Goal: Task Accomplishment & Management: Manage account settings

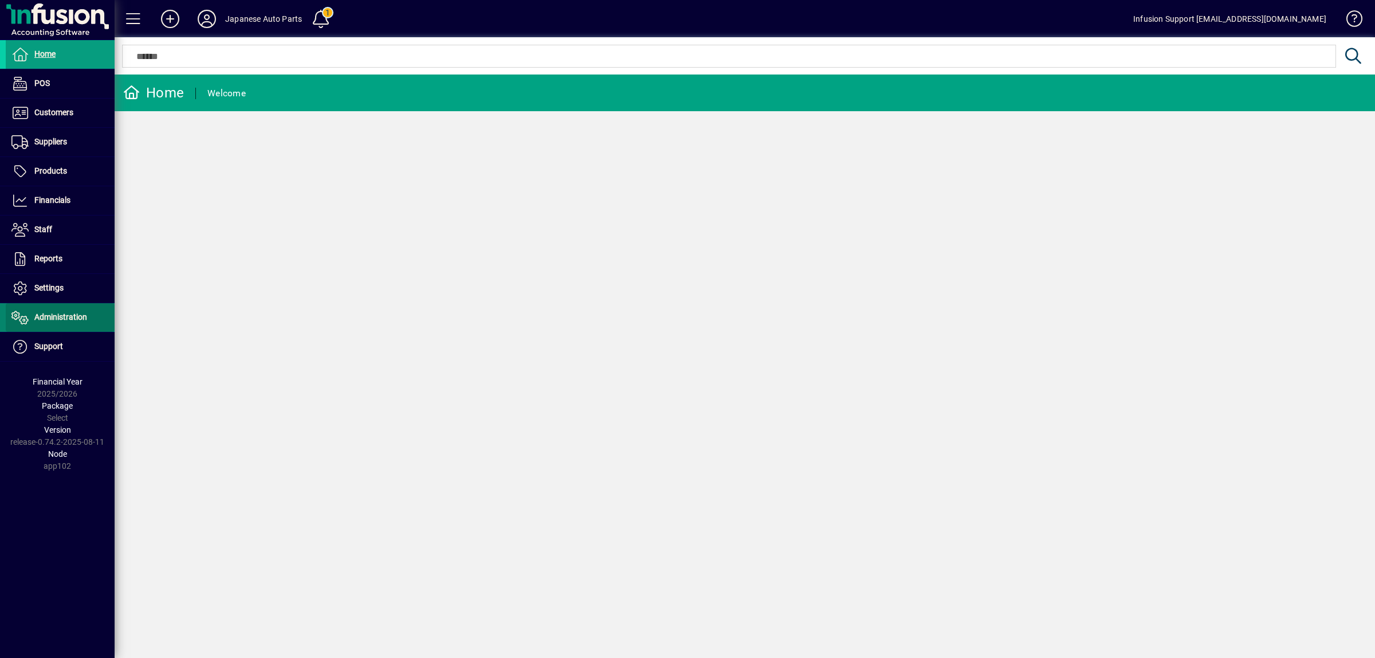
click at [64, 318] on span "Administration" at bounding box center [60, 316] width 53 height 9
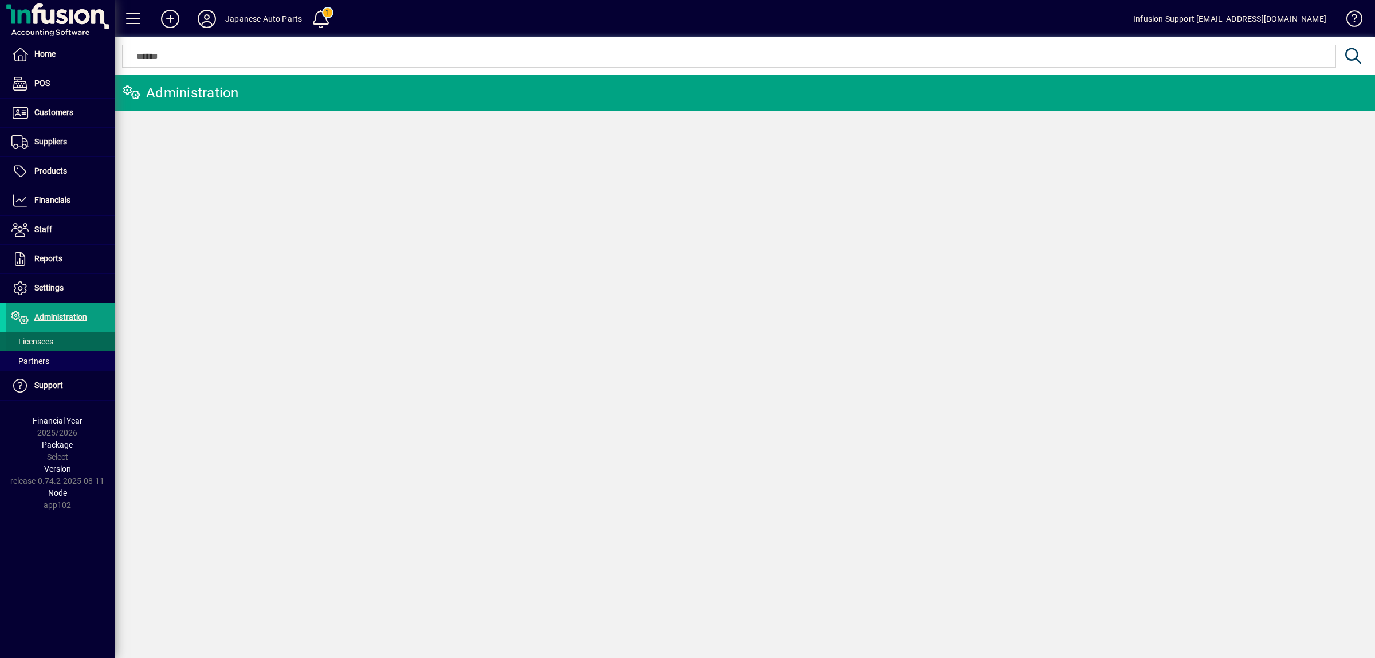
click at [50, 338] on span "Licensees" at bounding box center [32, 341] width 42 height 9
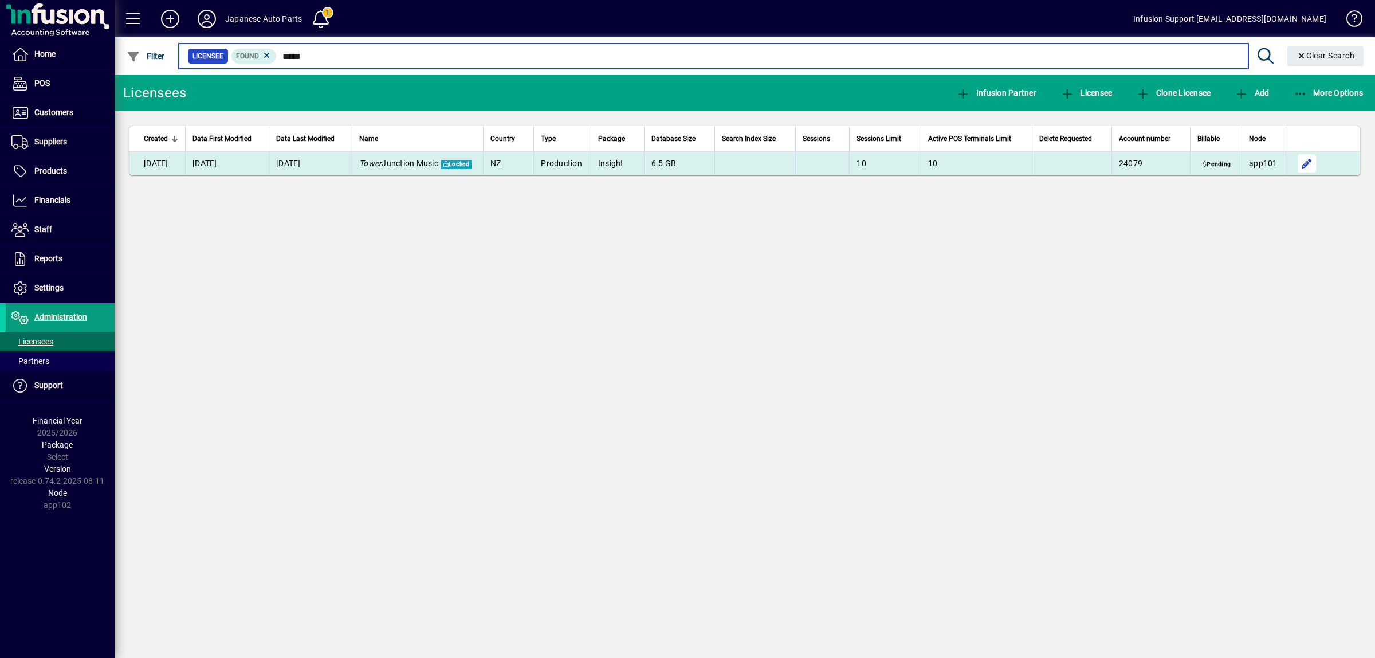
type input "*****"
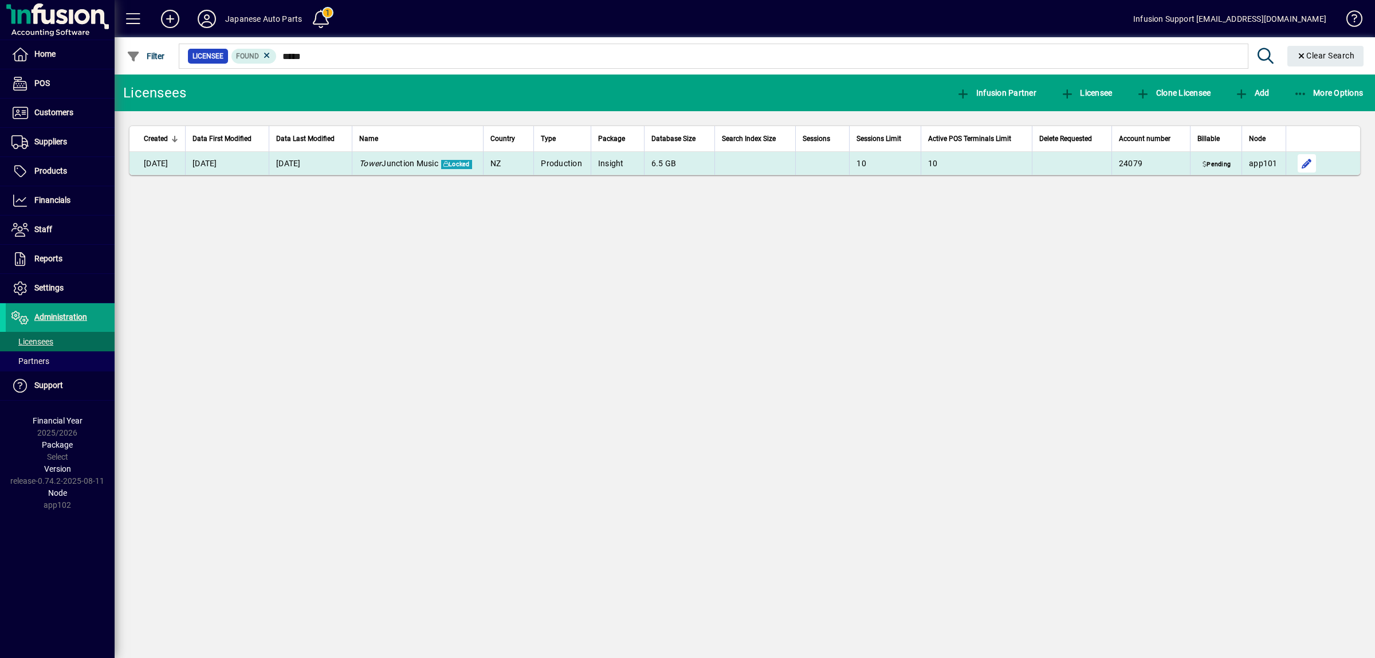
click at [1307, 162] on span "button" at bounding box center [1308, 164] width 28 height 28
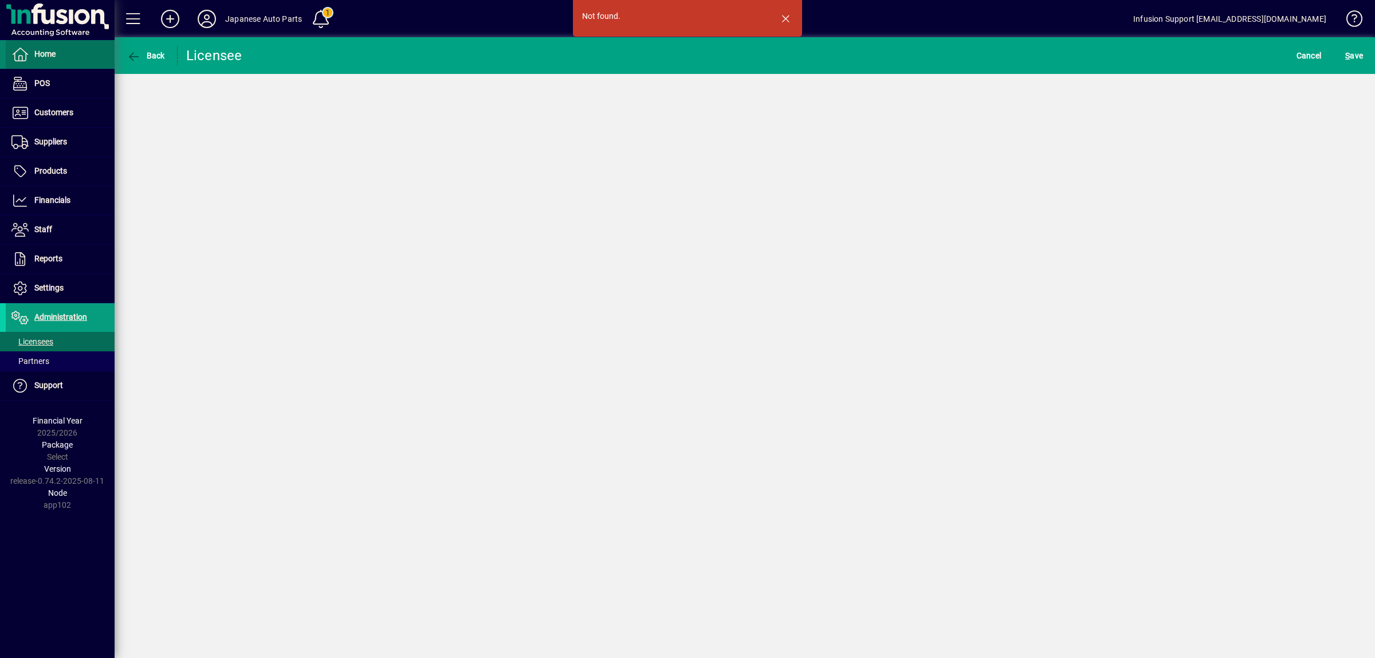
click at [52, 53] on span "Home" at bounding box center [44, 53] width 21 height 9
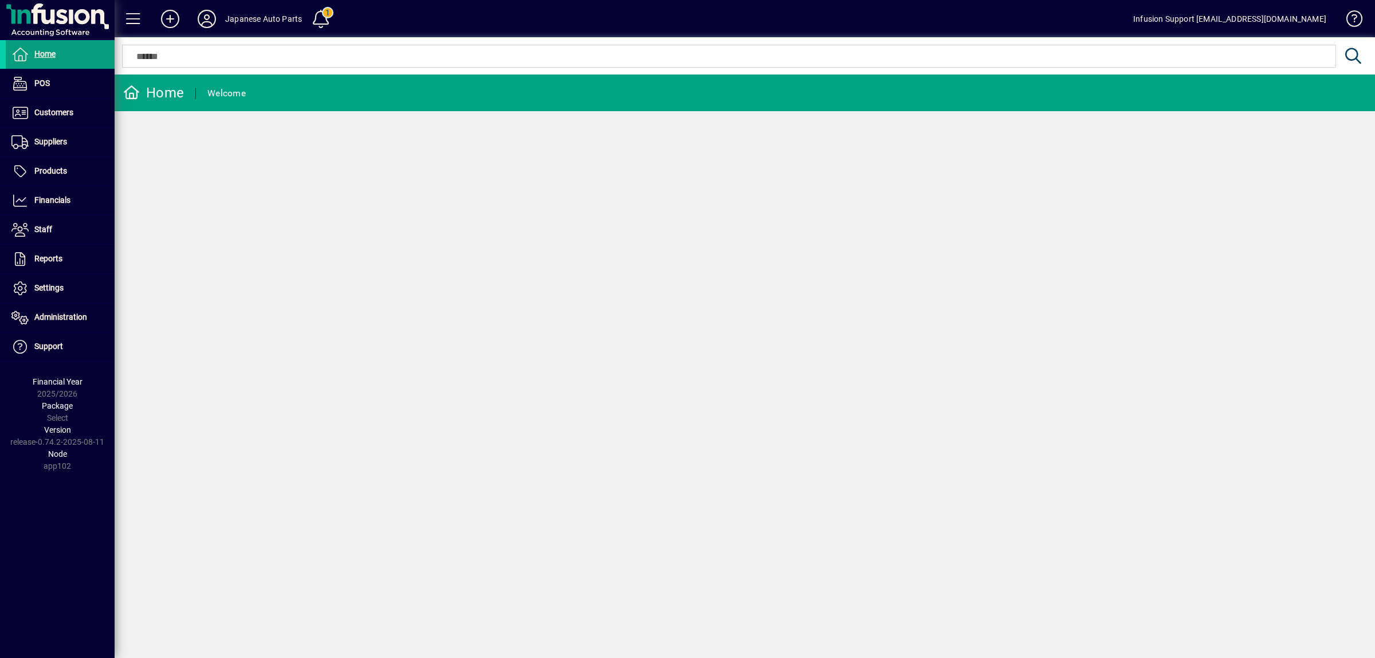
click at [898, 335] on div "Home Welcome" at bounding box center [745, 366] width 1261 height 583
